Goal: Task Accomplishment & Management: Manage account settings

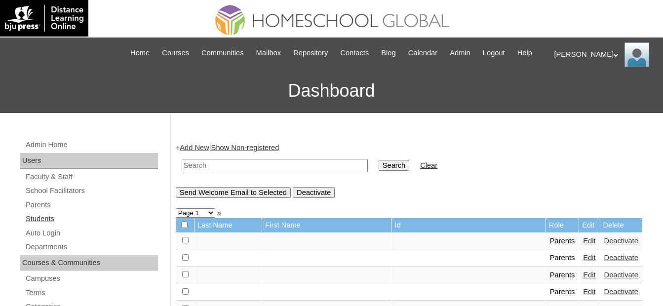
click at [60, 218] on link "Students" at bounding box center [91, 219] width 133 height 12
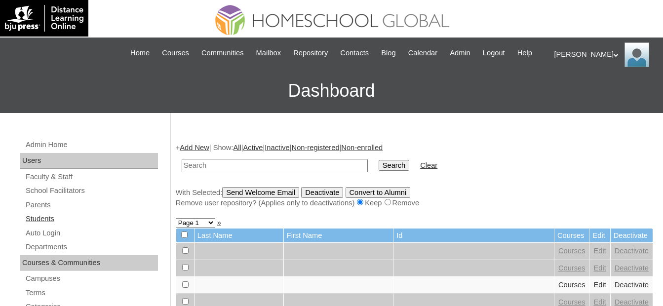
click at [53, 216] on link "Students" at bounding box center [91, 219] width 133 height 12
drag, startPoint x: 248, startPoint y: 168, endPoint x: 261, endPoint y: 168, distance: 13.3
click at [248, 168] on input "text" at bounding box center [275, 165] width 186 height 13
paste input "MHS0778-TECHPH2021"
type input "MHS0778-TECHPH2021"
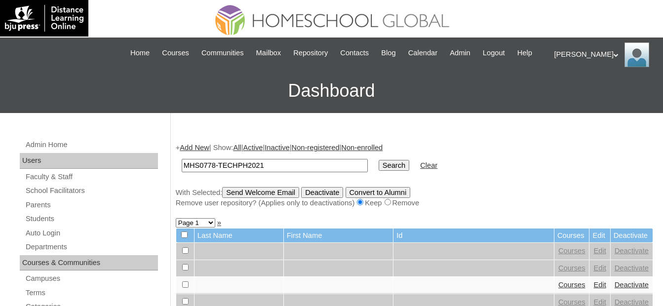
click at [379, 167] on input "Search" at bounding box center [394, 165] width 31 height 11
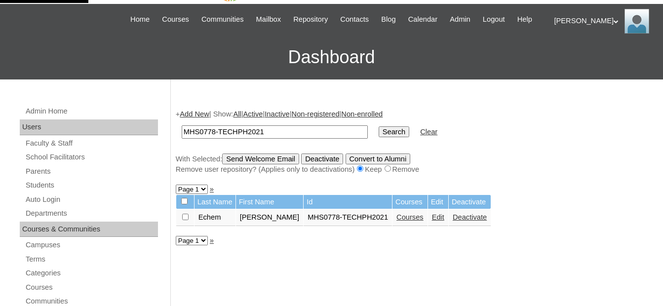
scroll to position [49, 0]
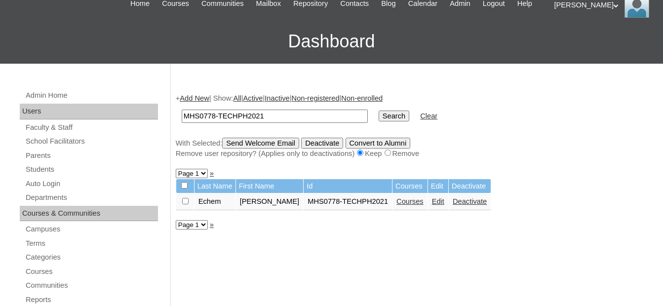
click at [432, 203] on link "Edit" at bounding box center [438, 202] width 12 height 8
